Goal: Task Accomplishment & Management: Use online tool/utility

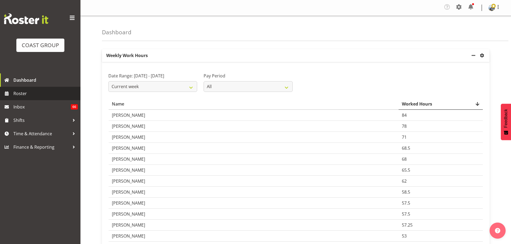
click at [34, 93] on span "Roster" at bounding box center [45, 94] width 64 height 8
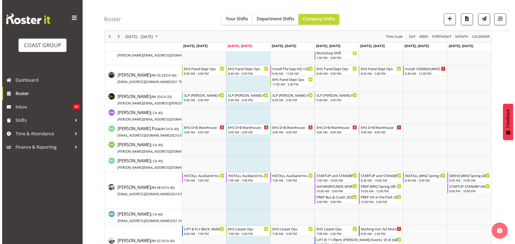
scroll to position [510, 0]
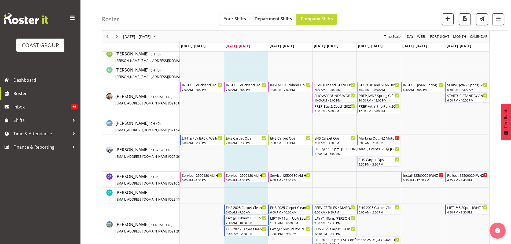
click at [244, 223] on div "7:30 AM - 10:00 AM" at bounding box center [246, 223] width 41 height 4
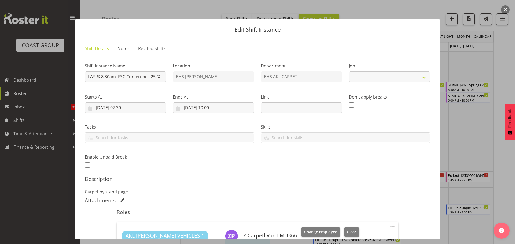
select select "9447"
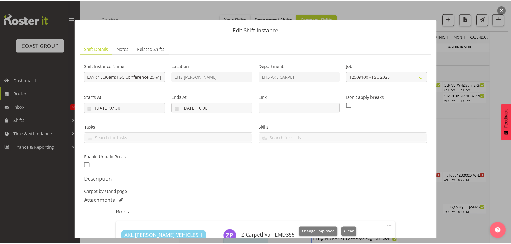
scroll to position [119, 0]
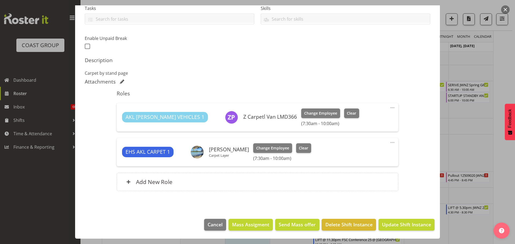
click at [502, 195] on div at bounding box center [257, 122] width 515 height 244
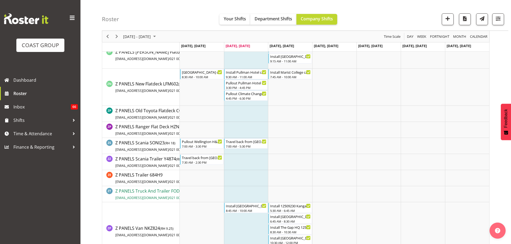
scroll to position [3032, 0]
